Goal: Task Accomplishment & Management: Manage account settings

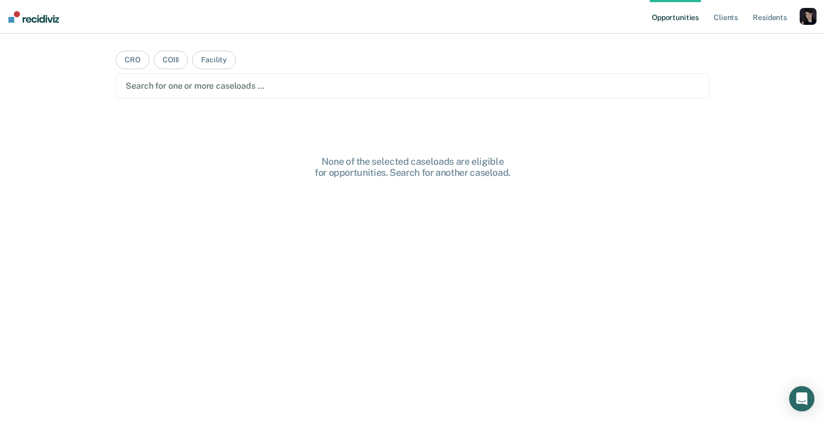
click at [809, 18] on div "button" at bounding box center [808, 16] width 17 height 17
click at [736, 43] on link "Profile" at bounding box center [765, 43] width 85 height 9
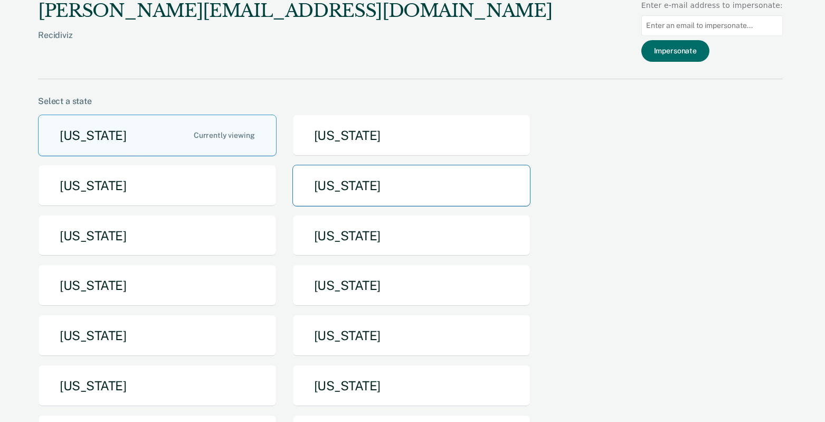
scroll to position [1252, 0]
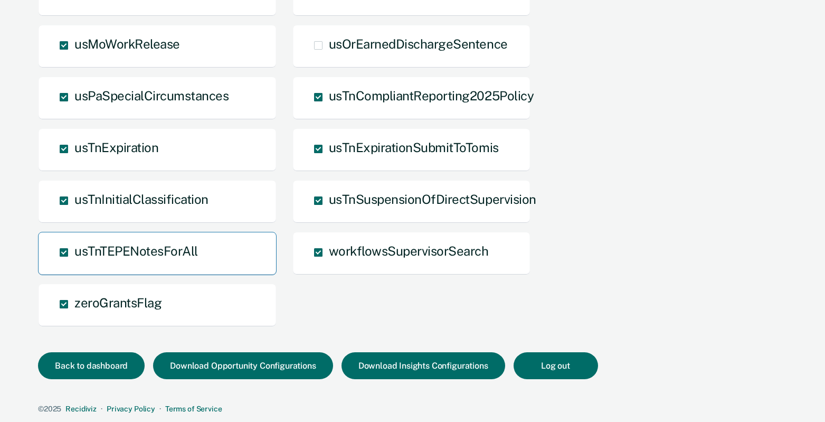
drag, startPoint x: 206, startPoint y: 255, endPoint x: 70, endPoint y: 253, distance: 135.7
click at [70, 253] on div "usTnTEPENotesForAll" at bounding box center [157, 253] width 239 height 43
